Goal: Transaction & Acquisition: Purchase product/service

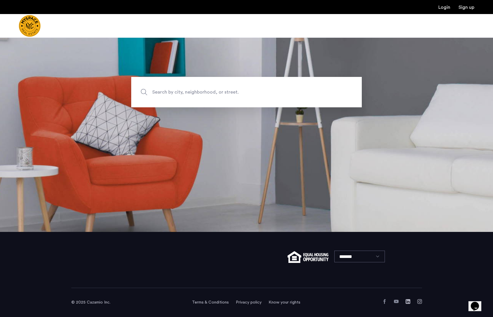
scroll to position [85, 0]
type input "**********"
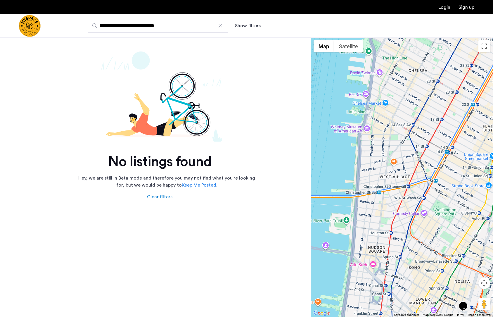
click at [223, 24] on input "**********" at bounding box center [158, 26] width 140 height 14
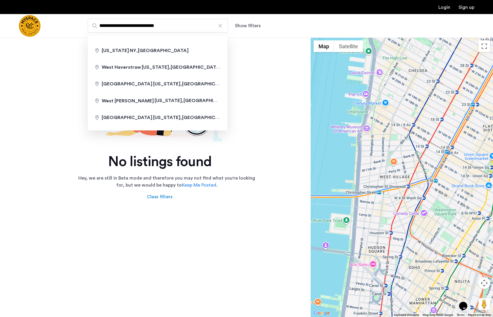
click at [221, 25] on div at bounding box center [221, 26] width 6 height 6
click at [221, 25] on input "**********" at bounding box center [158, 26] width 140 height 14
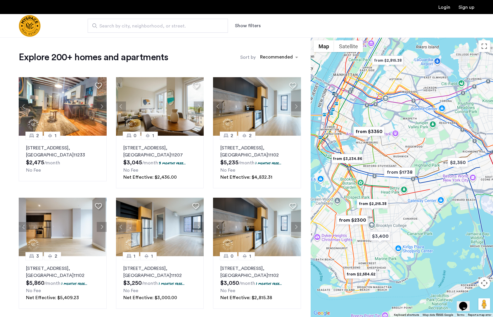
click at [399, 156] on div at bounding box center [402, 177] width 182 height 280
click at [483, 285] on button "Map camera controls" at bounding box center [485, 283] width 12 height 12
click at [470, 269] on button "Zoom in" at bounding box center [470, 269] width 12 height 12
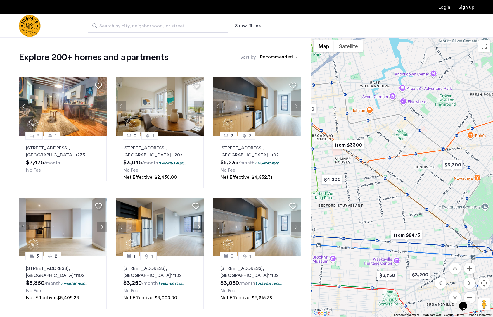
drag, startPoint x: 394, startPoint y: 152, endPoint x: 418, endPoint y: 221, distance: 73.0
click at [419, 221] on div at bounding box center [402, 177] width 182 height 280
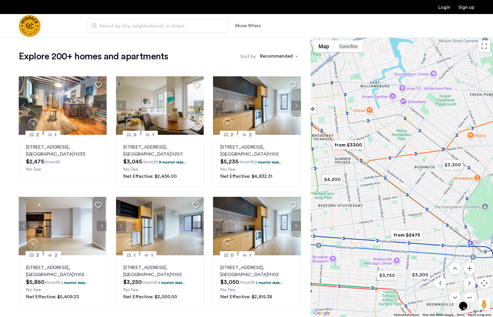
scroll to position [1, 0]
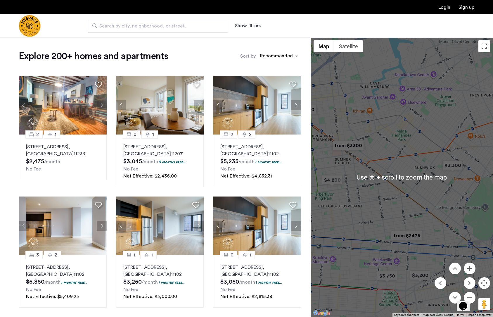
click at [428, 157] on div at bounding box center [402, 177] width 182 height 280
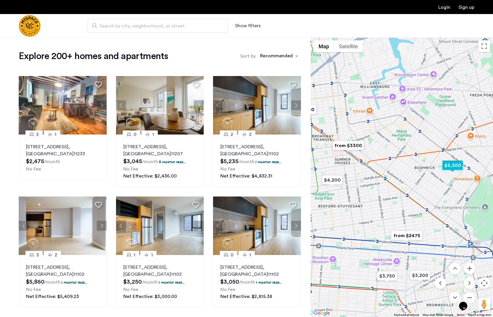
click at [451, 164] on img "$3,300" at bounding box center [452, 165] width 25 height 13
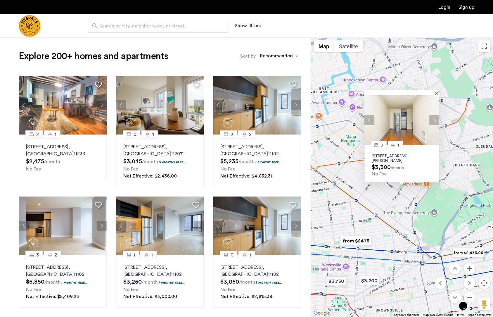
click at [447, 149] on div "3 1 1357 Hancock St, Unit 3R, Brooklyn, NY 11237 $3,300 /month No Fee" at bounding box center [402, 177] width 182 height 280
click at [361, 144] on div "3 1 1357 Hancock St, Unit 3R, Brooklyn, NY 11237 $3,300 /month No Fee" at bounding box center [402, 177] width 182 height 280
click at [362, 241] on img "from $2475" at bounding box center [356, 240] width 36 height 13
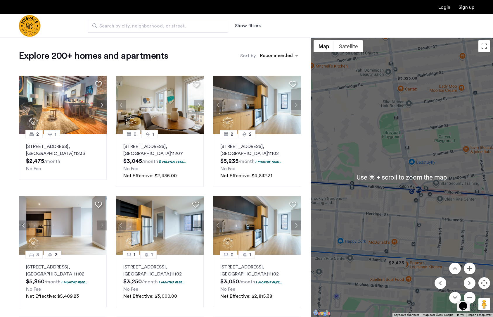
scroll to position [2, 0]
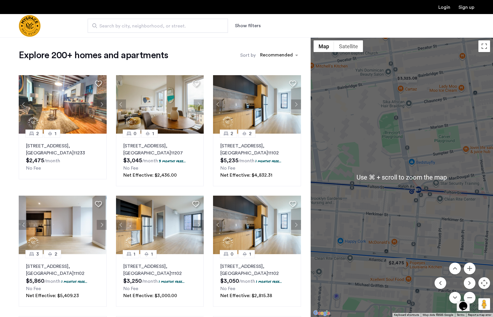
click at [471, 296] on div "Opens Chat This icon Opens the chat window." at bounding box center [466, 296] width 14 height 0
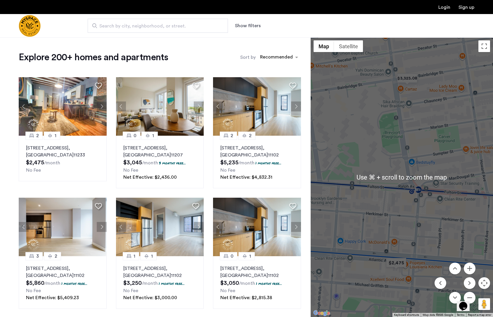
scroll to position [0, 0]
click at [242, 23] on button "Show filters" at bounding box center [248, 25] width 26 height 7
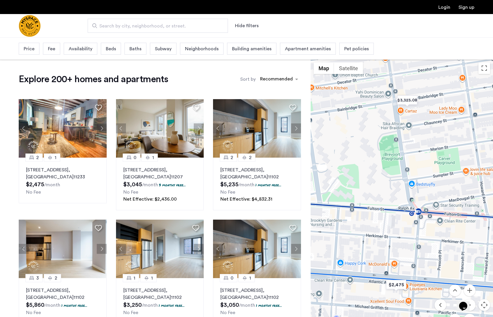
click at [112, 50] on span "Beds" at bounding box center [111, 48] width 10 height 7
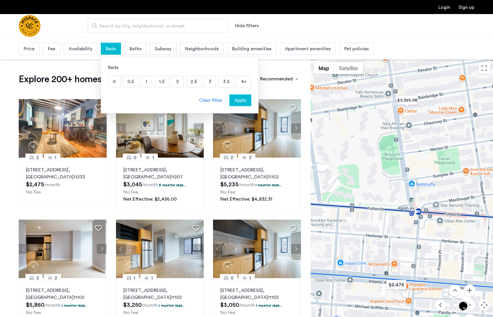
click at [146, 83] on p "1" at bounding box center [146, 81] width 11 height 11
click at [243, 103] on span "Apply" at bounding box center [241, 100] width 12 height 7
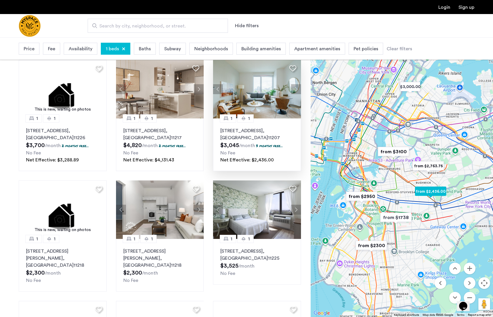
scroll to position [349, 0]
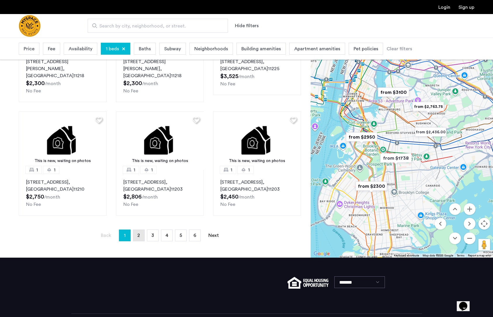
click at [142, 230] on link "page 2" at bounding box center [138, 235] width 11 height 11
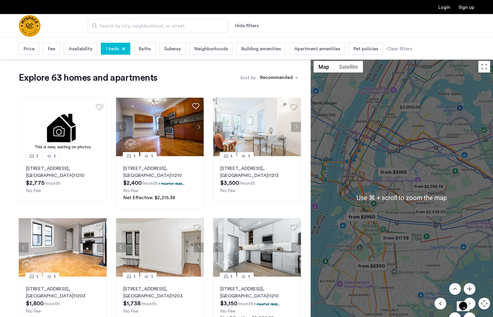
scroll to position [1, 0]
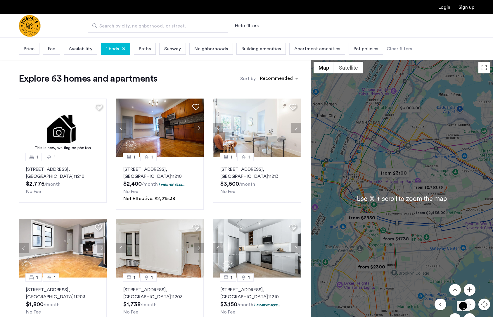
click at [471, 290] on button "Zoom in" at bounding box center [470, 290] width 12 height 12
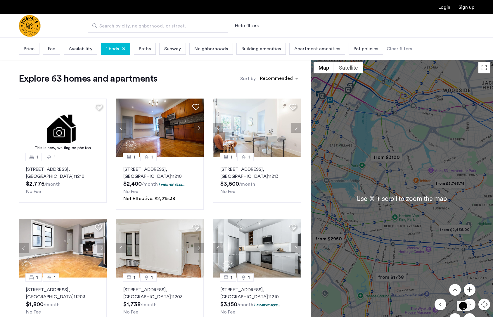
scroll to position [2, 0]
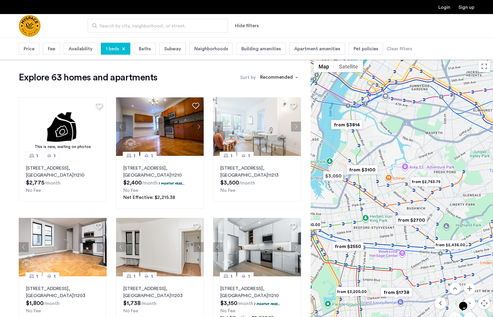
drag, startPoint x: 445, startPoint y: 201, endPoint x: 418, endPoint y: 201, distance: 27.2
click at [418, 201] on div "To navigate, press the arrow keys." at bounding box center [402, 198] width 182 height 280
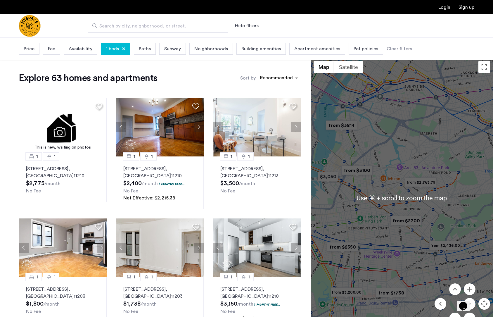
click at [413, 220] on img "from $2700" at bounding box center [406, 220] width 36 height 13
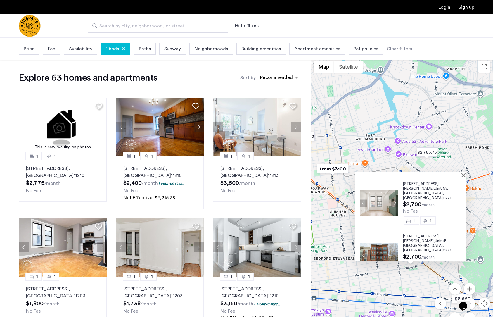
scroll to position [1, 0]
click at [466, 173] on button "Close" at bounding box center [465, 175] width 4 height 4
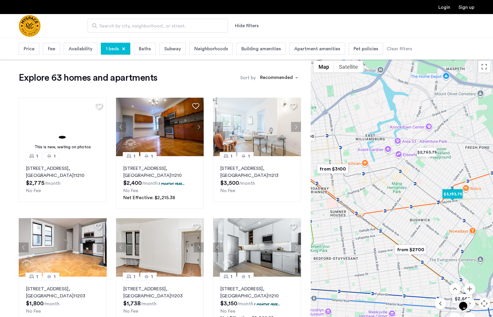
click at [454, 196] on img "$3,193.75" at bounding box center [452, 193] width 25 height 13
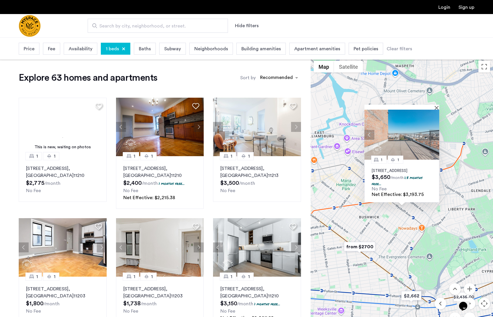
click at [437, 106] on button "Close" at bounding box center [438, 108] width 4 height 4
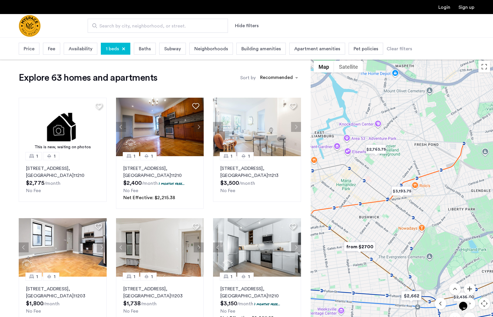
click at [471, 287] on button "Zoom in" at bounding box center [470, 289] width 12 height 12
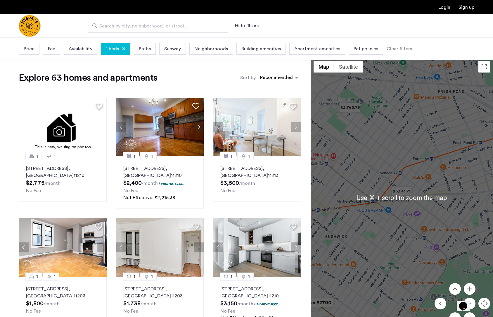
scroll to position [0, 0]
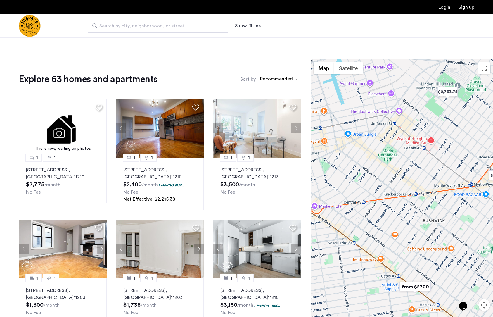
drag, startPoint x: 391, startPoint y: 227, endPoint x: 489, endPoint y: 209, distance: 99.5
click at [489, 209] on div at bounding box center [402, 199] width 182 height 280
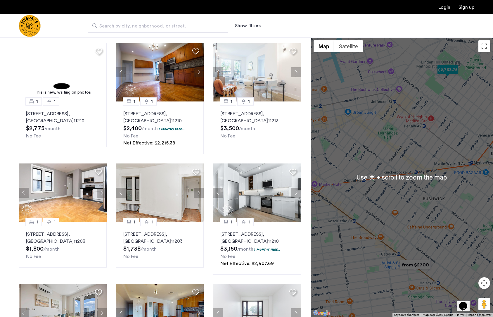
scroll to position [57, 0]
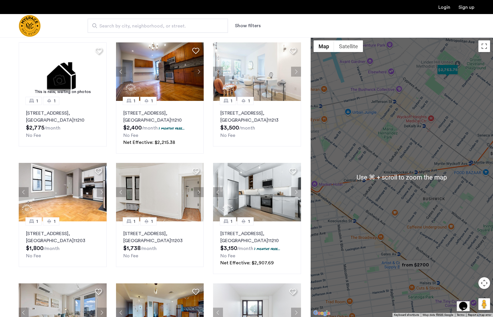
click at [446, 72] on img "$2,763.75" at bounding box center [447, 69] width 25 height 13
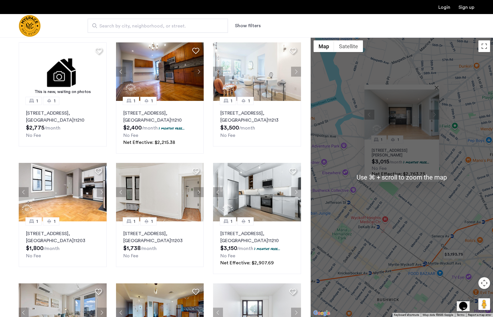
scroll to position [57, 0]
click at [438, 86] on button "Close" at bounding box center [438, 87] width 4 height 4
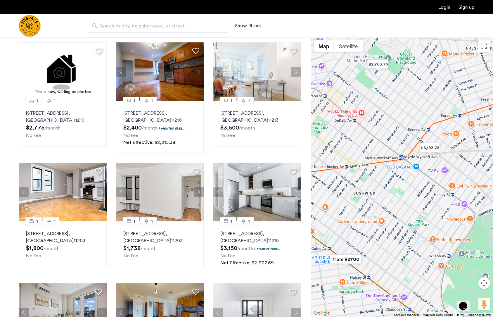
drag, startPoint x: 420, startPoint y: 220, endPoint x: 397, endPoint y: 113, distance: 109.6
click at [397, 113] on div at bounding box center [402, 177] width 182 height 280
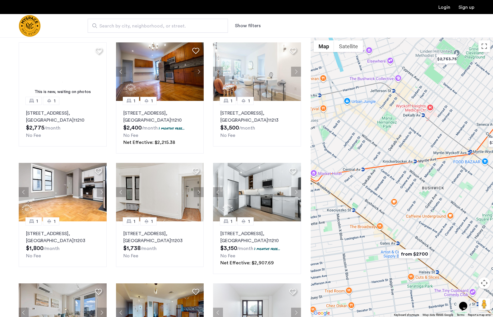
drag, startPoint x: 398, startPoint y: 258, endPoint x: 458, endPoint y: 254, distance: 59.8
click at [458, 254] on div at bounding box center [402, 177] width 182 height 280
click at [166, 27] on span "Search by city, neighborhood, or street." at bounding box center [155, 26] width 112 height 7
click at [166, 27] on input "Search by city, neighborhood, or street." at bounding box center [158, 26] width 140 height 14
type input "**********"
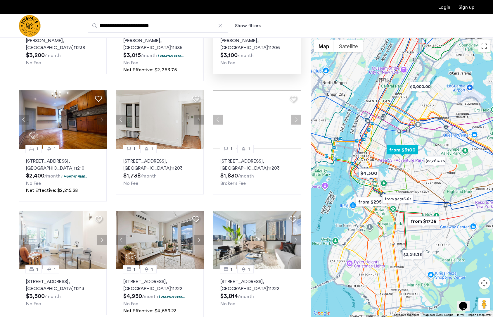
scroll to position [306, 0]
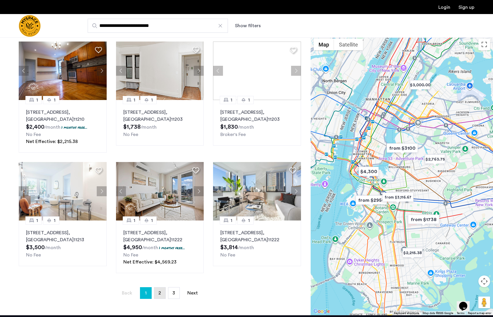
click at [161, 291] on span "2" at bounding box center [159, 293] width 3 height 5
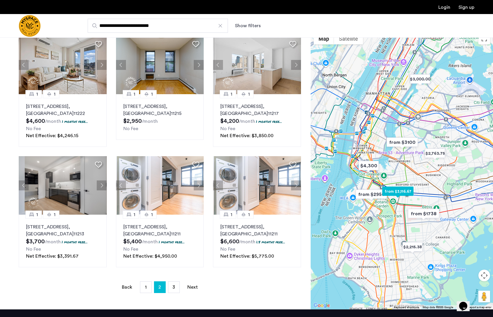
scroll to position [317, 0]
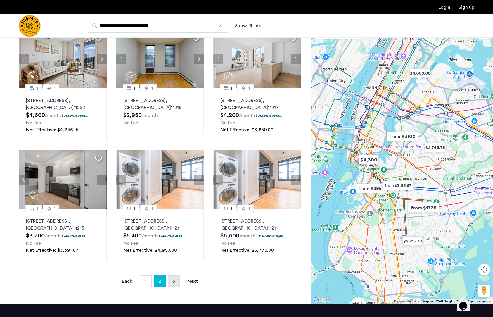
click at [174, 279] on span "3" at bounding box center [174, 281] width 3 height 5
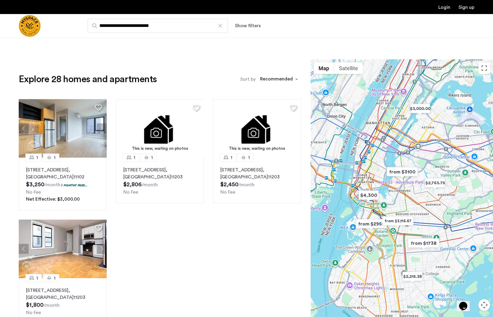
drag, startPoint x: 219, startPoint y: 26, endPoint x: 213, endPoint y: 27, distance: 6.3
click at [219, 26] on div at bounding box center [221, 26] width 6 height 6
click at [219, 26] on input "**********" at bounding box center [158, 26] width 140 height 14
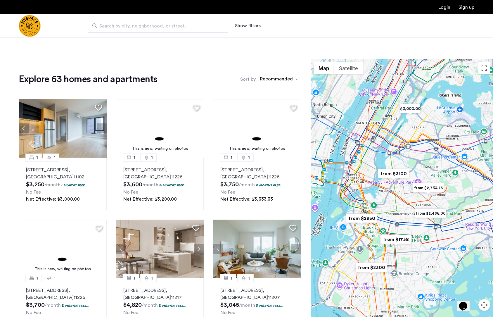
click at [194, 28] on span "Search by city, neighborhood, or street." at bounding box center [155, 26] width 112 height 7
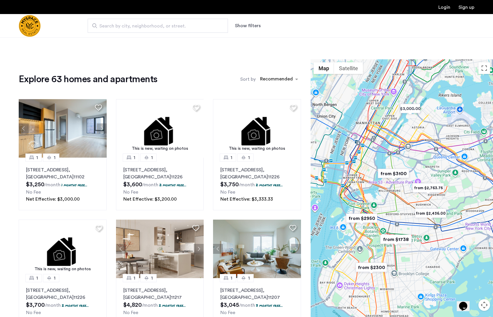
click at [194, 28] on input "Search by city, neighborhood, or street." at bounding box center [158, 26] width 140 height 14
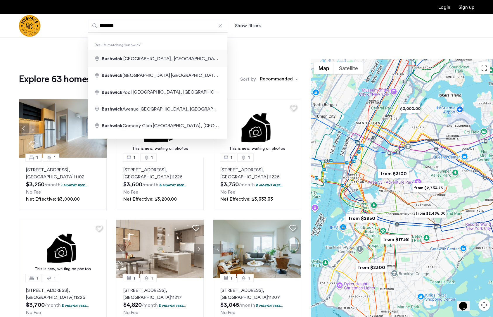
type input "**********"
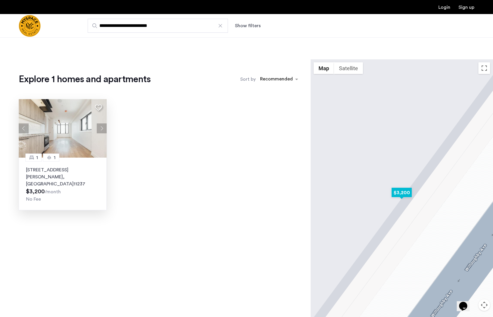
click at [61, 126] on img at bounding box center [63, 128] width 88 height 58
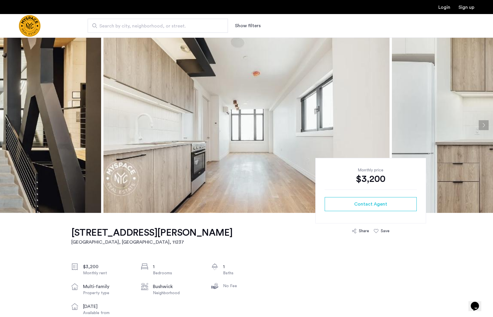
click at [483, 123] on button "Next apartment" at bounding box center [484, 125] width 10 height 10
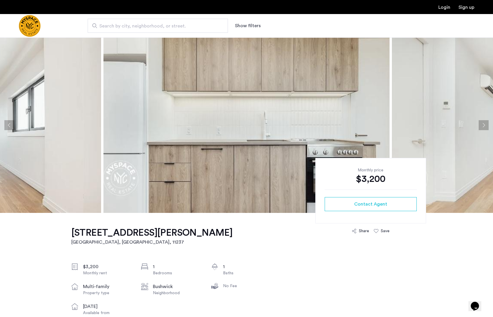
click at [483, 123] on button "Next apartment" at bounding box center [484, 125] width 10 height 10
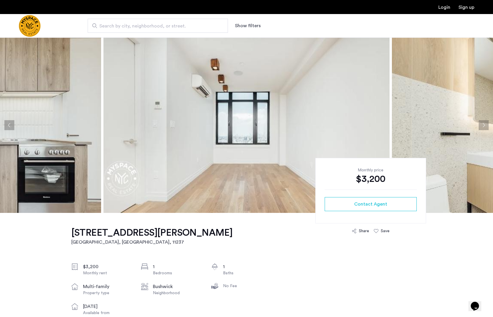
click at [483, 123] on button "Next apartment" at bounding box center [484, 125] width 10 height 10
